Goal: Task Accomplishment & Management: Use online tool/utility

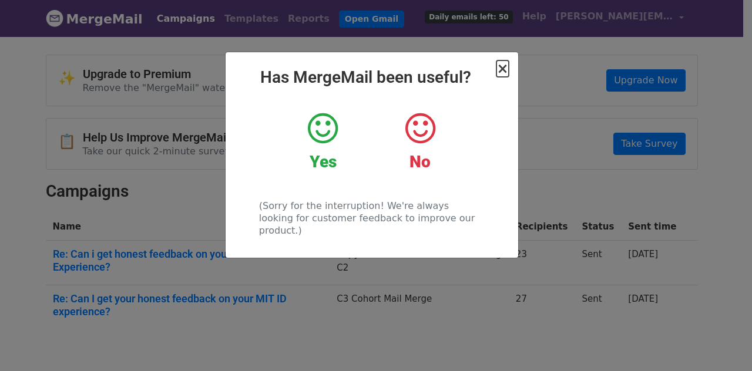
click at [504, 70] on span "×" at bounding box center [503, 69] width 12 height 16
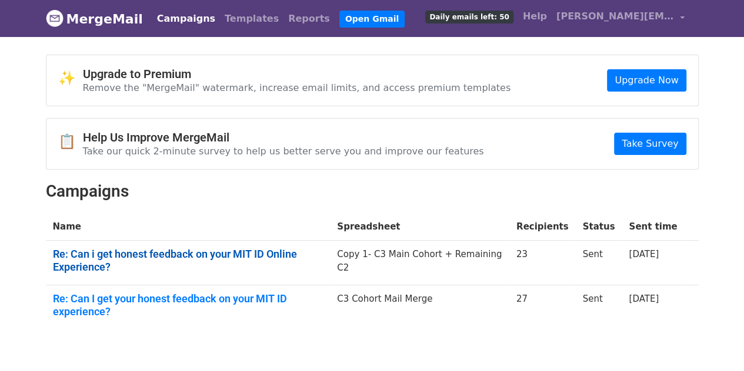
click at [152, 257] on link "Re: Can i get honest feedback on your MIT ID Online Experience?" at bounding box center [188, 260] width 270 height 25
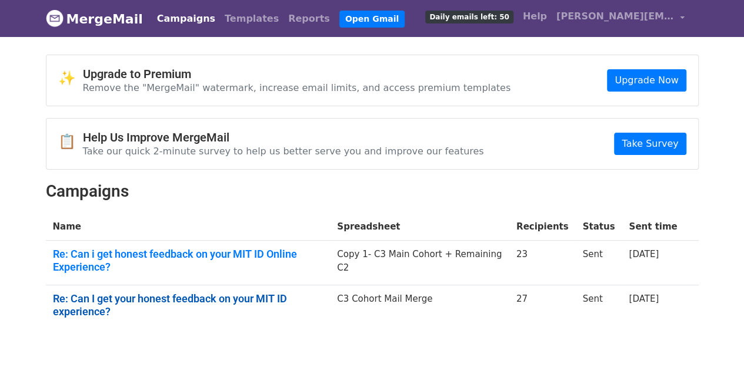
click at [287, 297] on link "Re: Can I get your honest feedback on your MIT ID experience?" at bounding box center [188, 305] width 270 height 25
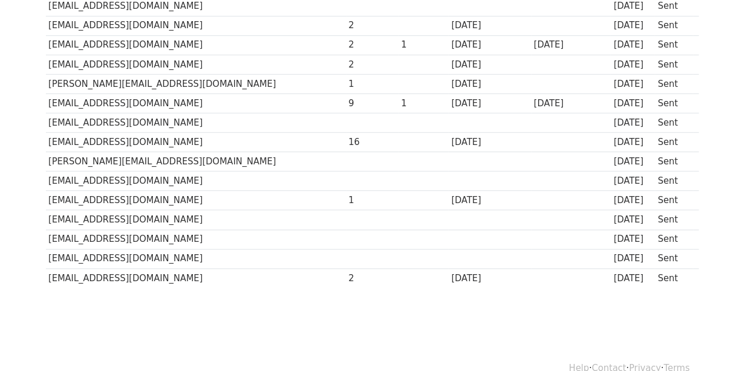
scroll to position [370, 0]
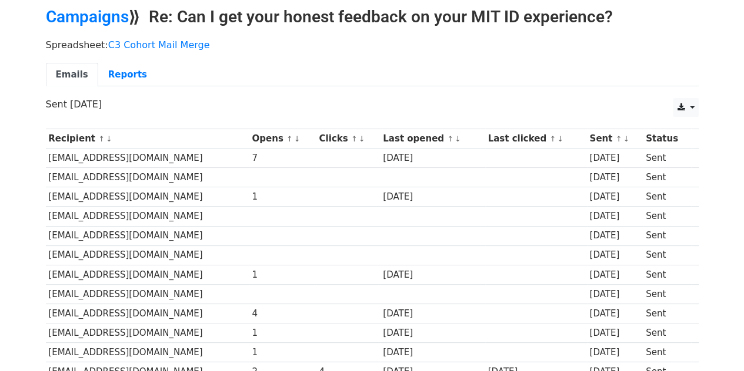
scroll to position [59, 0]
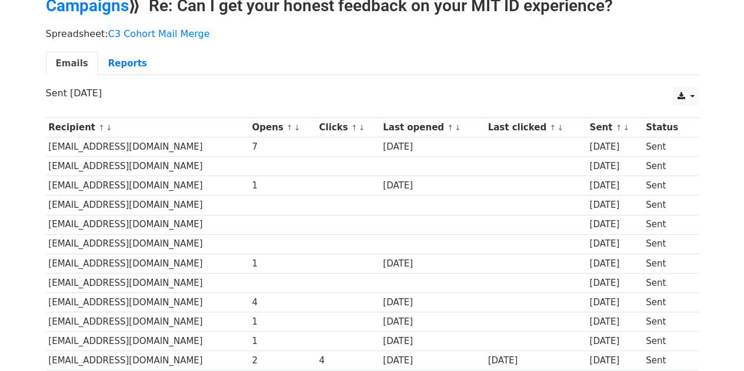
drag, startPoint x: 167, startPoint y: 166, endPoint x: 49, endPoint y: 163, distance: 118.2
click at [49, 163] on td "officialapurvverma@gmail.com" at bounding box center [147, 166] width 203 height 19
copy td "officialapurvverma@gmail.com"
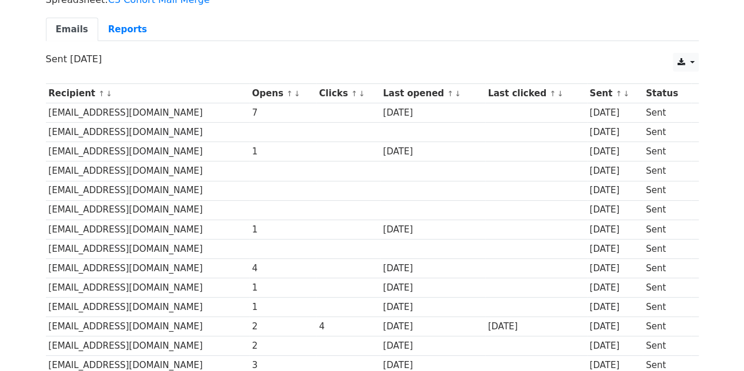
scroll to position [118, 0]
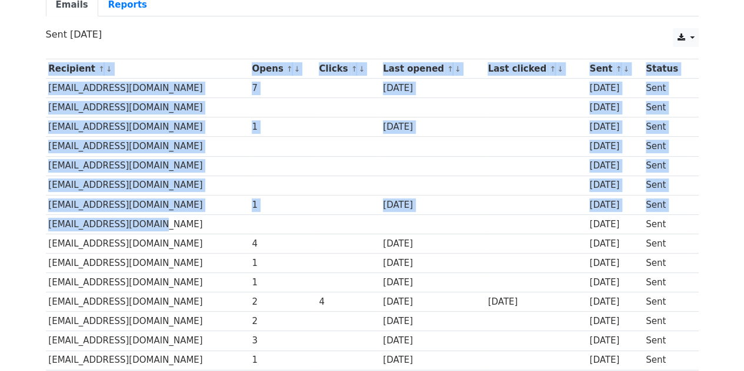
drag, startPoint x: 155, startPoint y: 222, endPoint x: 55, endPoint y: 201, distance: 102.0
click at [39, 211] on div "Recipient ↑ ↓ Opens ↑ ↓ Clicks ↑ ↓ Last opened ↑ ↓ Last clicked ↑ ↓ Sent ↑ ↓ St…" at bounding box center [372, 333] width 670 height 560
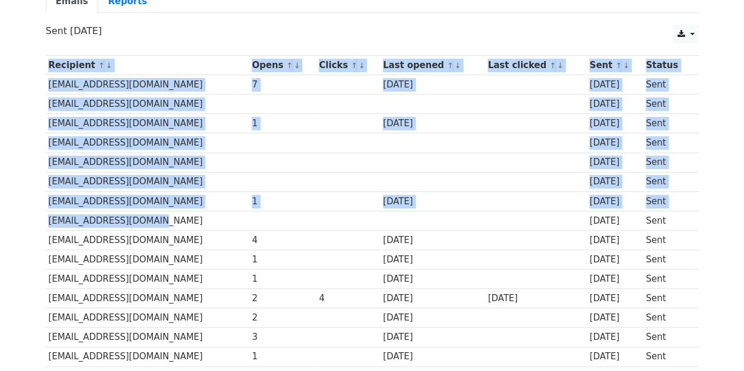
scroll to position [235, 0]
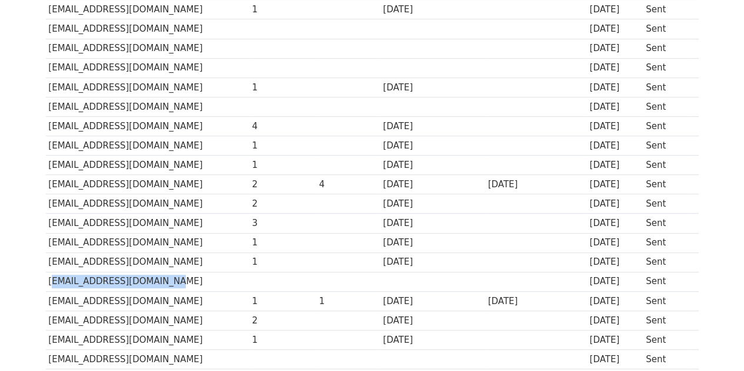
drag, startPoint x: 159, startPoint y: 278, endPoint x: 42, endPoint y: 266, distance: 117.6
click at [46, 272] on td "[EMAIL_ADDRESS][DOMAIN_NAME]" at bounding box center [147, 281] width 203 height 19
copy td "[EMAIL_ADDRESS][DOMAIN_NAME]"
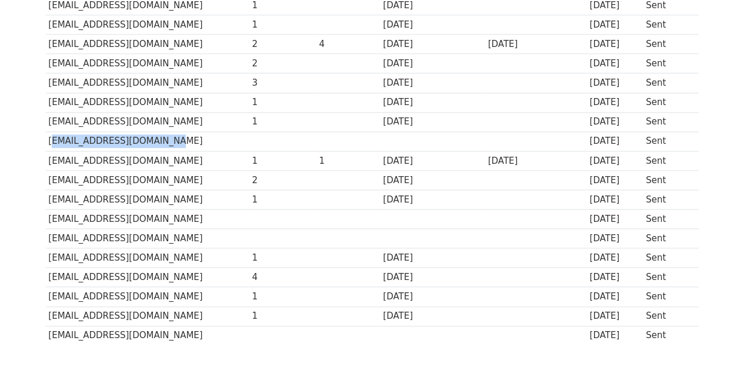
scroll to position [411, 0]
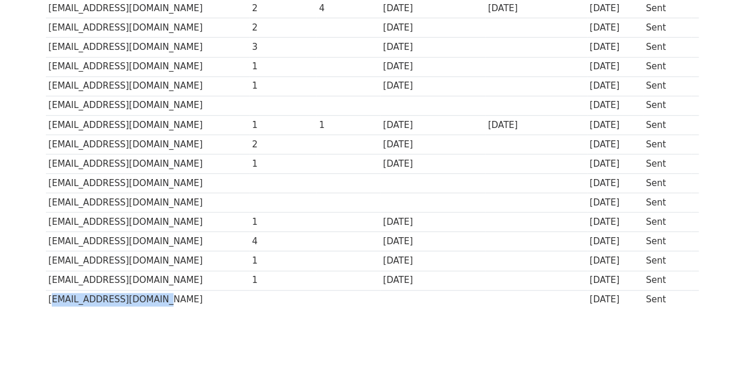
drag, startPoint x: 152, startPoint y: 293, endPoint x: 46, endPoint y: 293, distance: 105.8
click at [46, 293] on td "[EMAIL_ADDRESS][DOMAIN_NAME]" at bounding box center [147, 299] width 203 height 19
copy td "[EMAIL_ADDRESS][DOMAIN_NAME]"
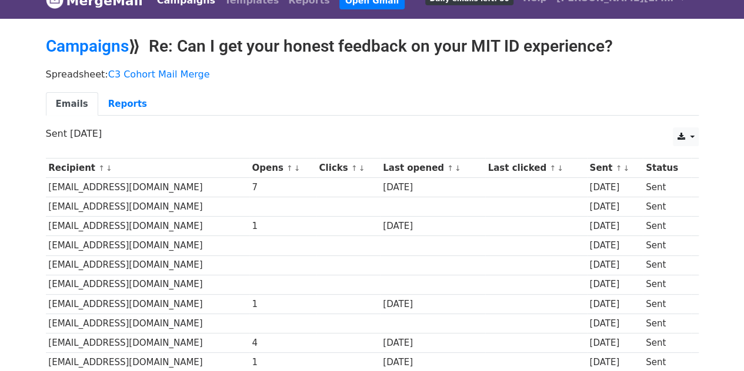
scroll to position [0, 0]
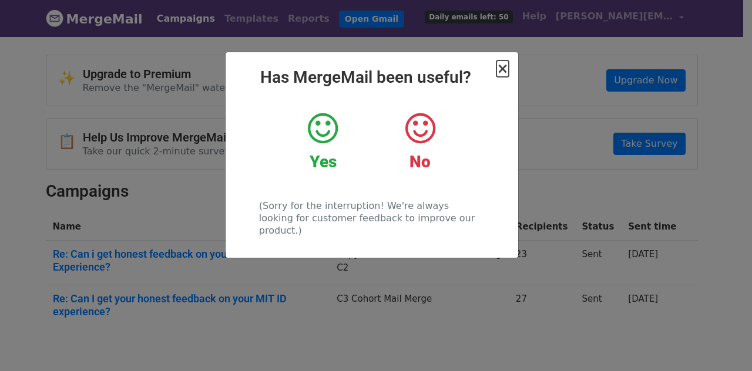
click at [507, 72] on span "×" at bounding box center [503, 69] width 12 height 16
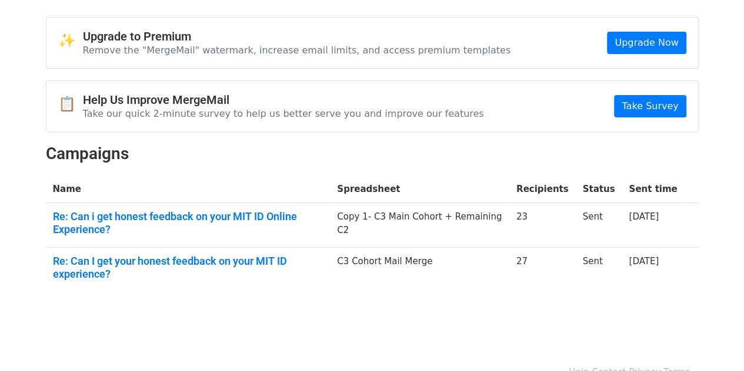
scroll to position [48, 0]
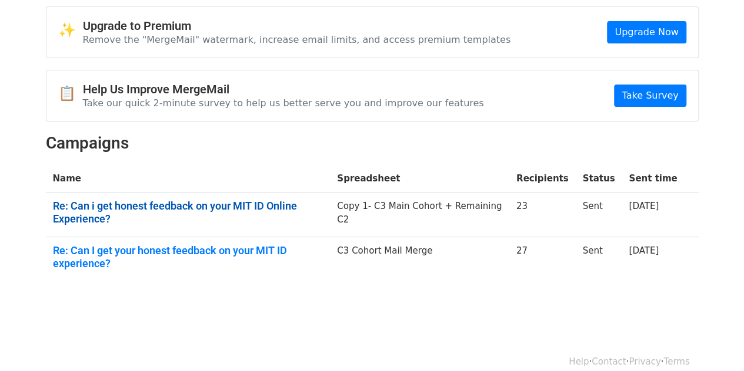
click at [232, 205] on link "Re: Can i get honest feedback on your MIT ID Online Experience?" at bounding box center [188, 212] width 270 height 25
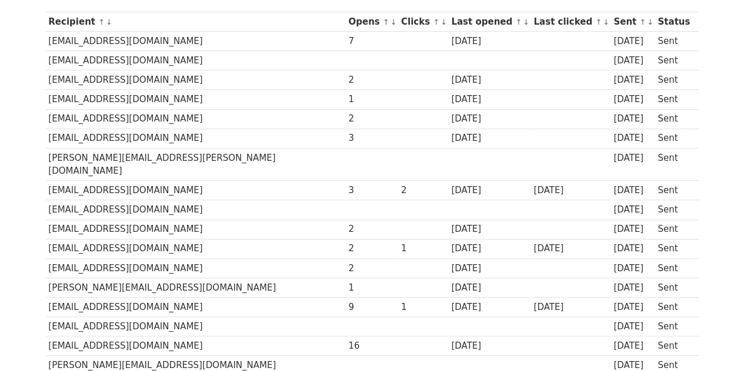
scroll to position [76, 0]
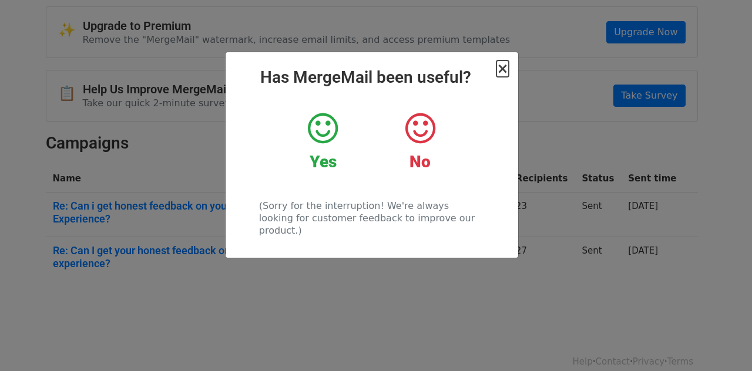
click at [501, 69] on span "×" at bounding box center [503, 69] width 12 height 16
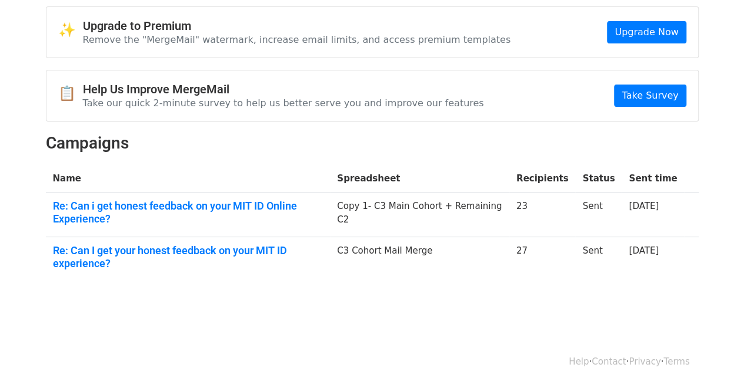
click at [420, 250] on td "C3 Cohort Mail Merge" at bounding box center [419, 259] width 179 height 45
click at [153, 253] on td "Re: Can I get your honest feedback on your MIT ID experience?" at bounding box center [188, 259] width 284 height 45
click at [249, 249] on link "Re: Can I get your honest feedback on your MIT ID experience?" at bounding box center [188, 257] width 270 height 25
